Goal: Information Seeking & Learning: Learn about a topic

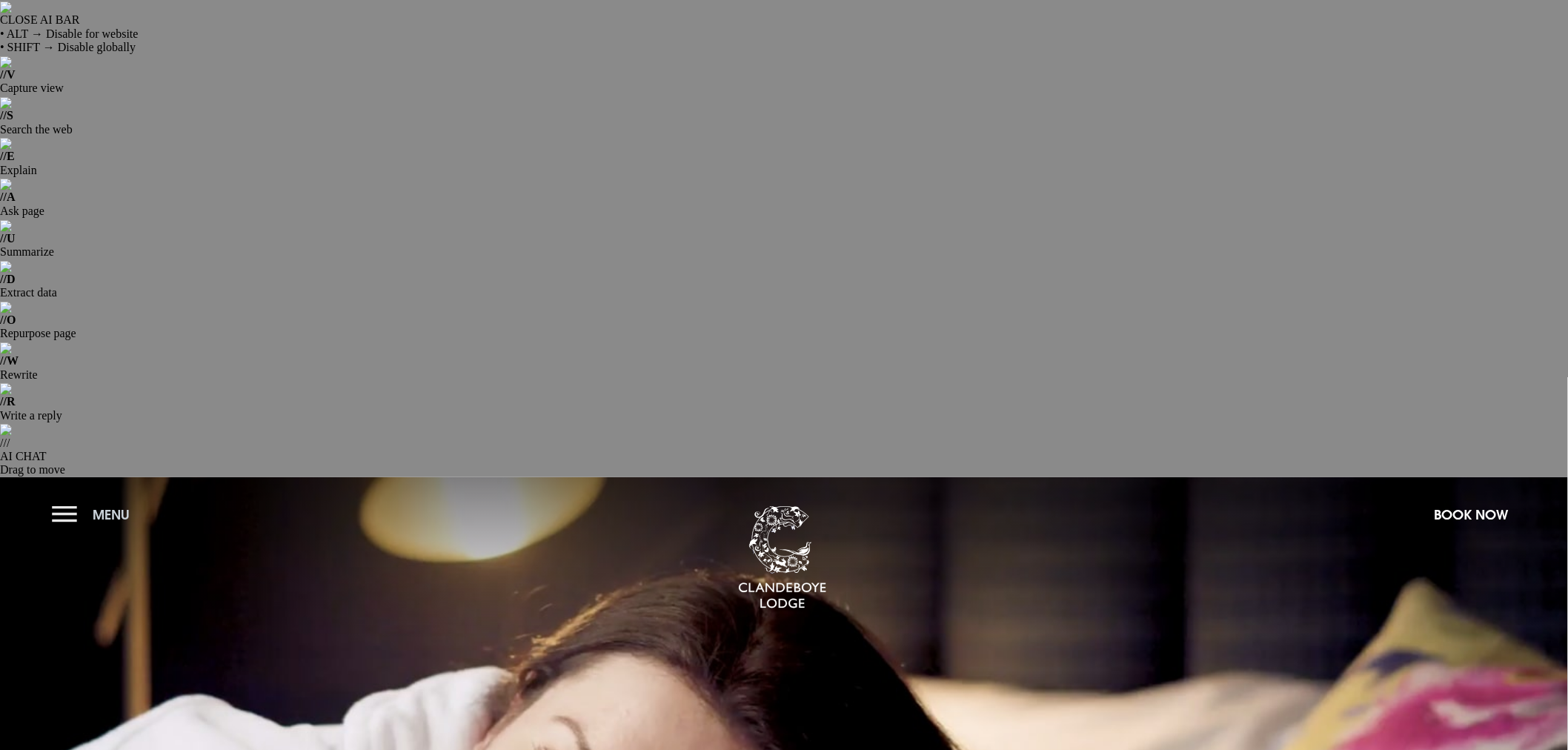
click at [68, 499] on button "Menu" at bounding box center [94, 515] width 85 height 32
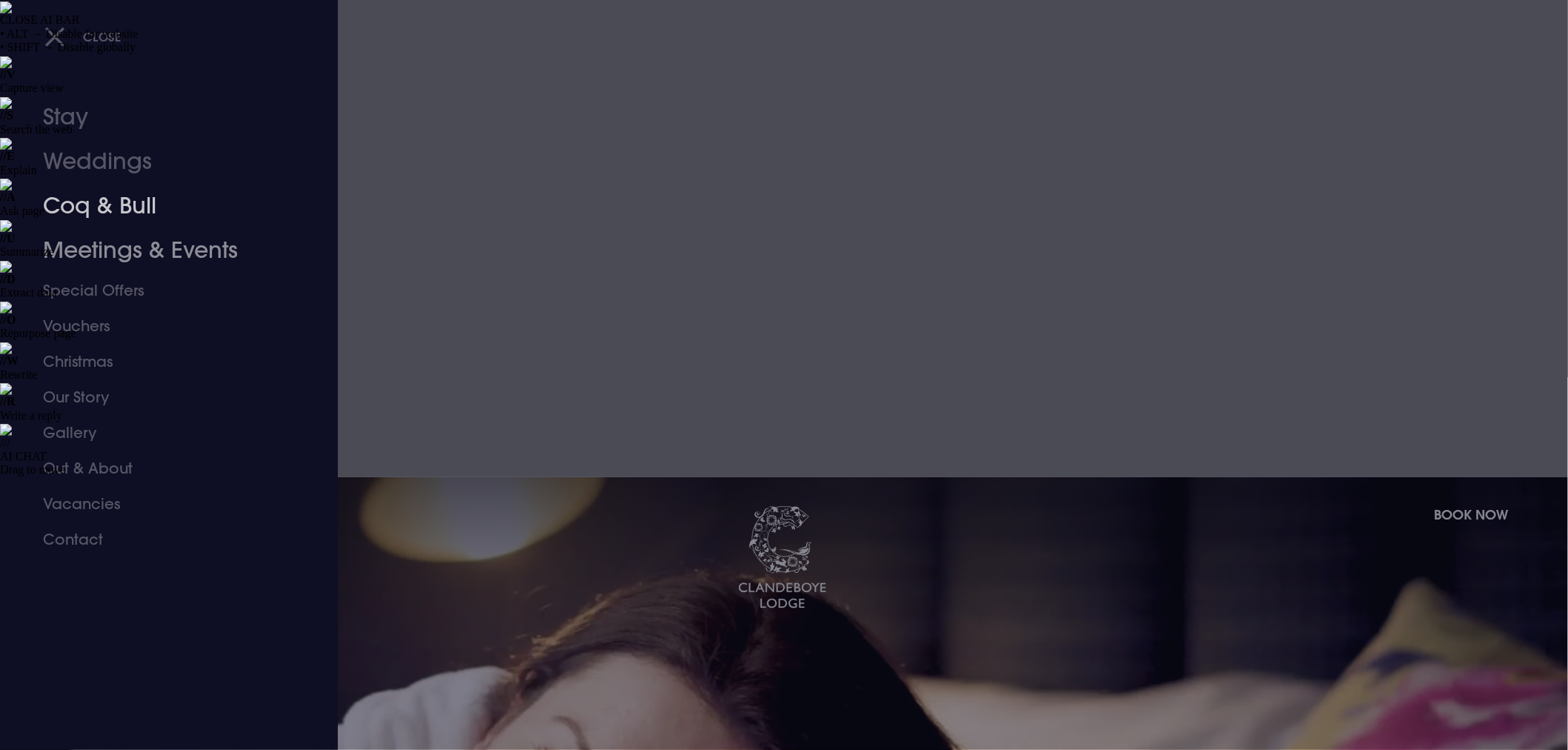
click at [146, 209] on link "Coq & Bull" at bounding box center [161, 206] width 234 height 45
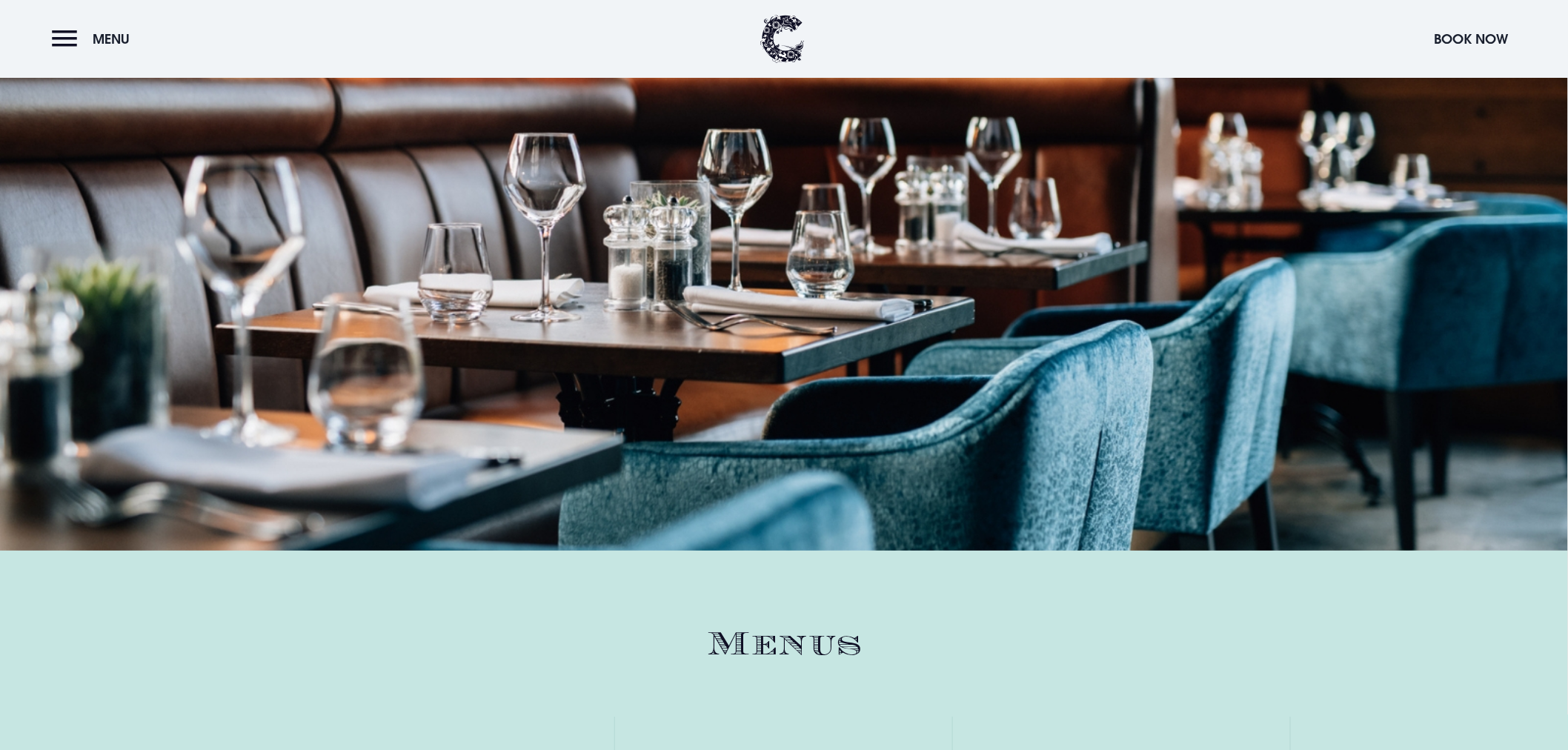
scroll to position [2141, 0]
